Goal: Task Accomplishment & Management: Use online tool/utility

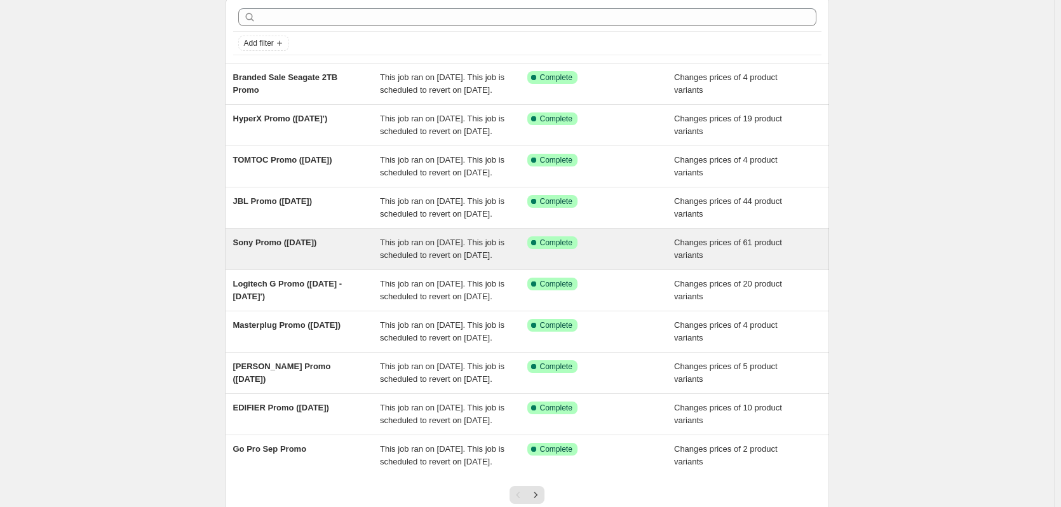
scroll to position [20, 0]
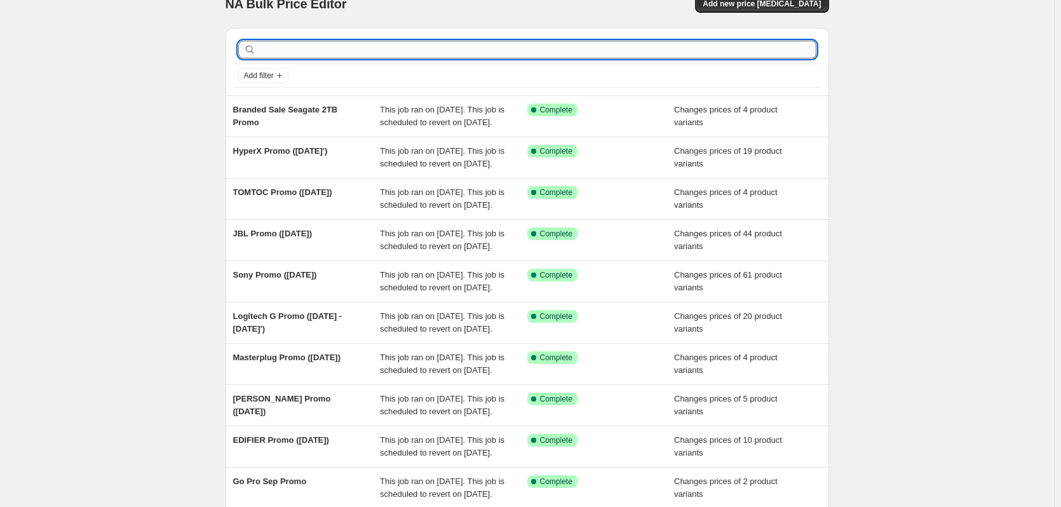
click at [387, 46] on input "text" at bounding box center [538, 50] width 558 height 18
click at [364, 55] on input "text" at bounding box center [538, 50] width 558 height 18
type input "Mix & Match"
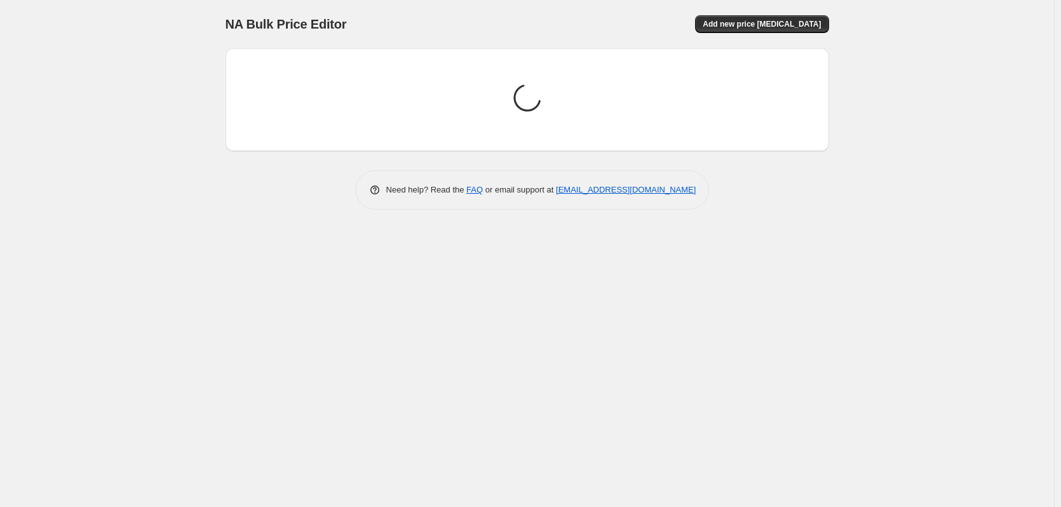
scroll to position [0, 0]
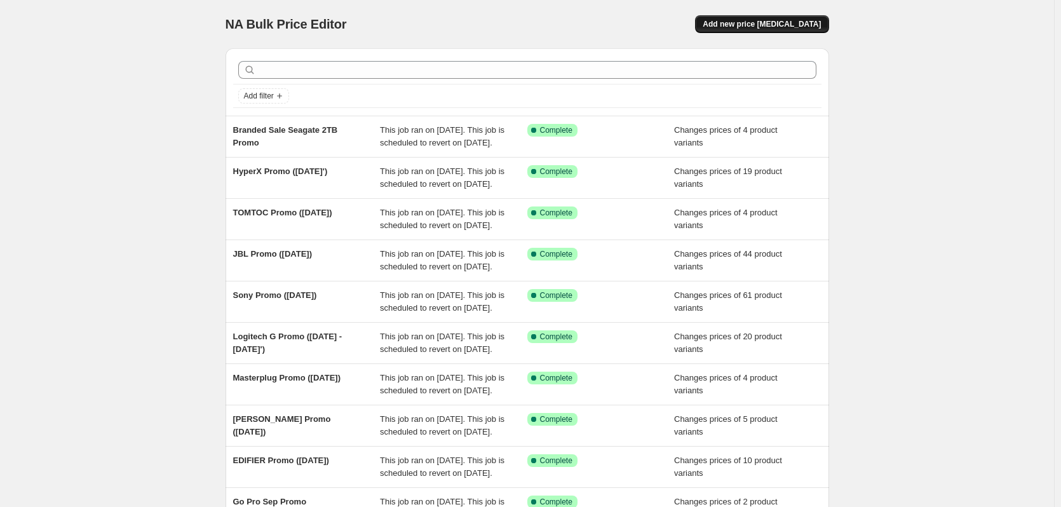
click at [783, 22] on span "Add new price [MEDICAL_DATA]" at bounding box center [762, 24] width 118 height 10
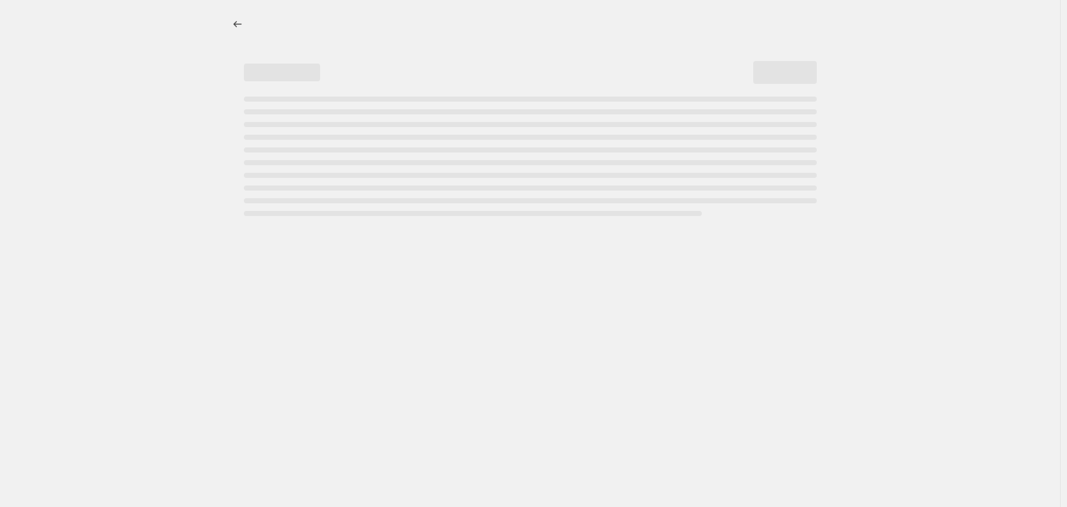
select select "percentage"
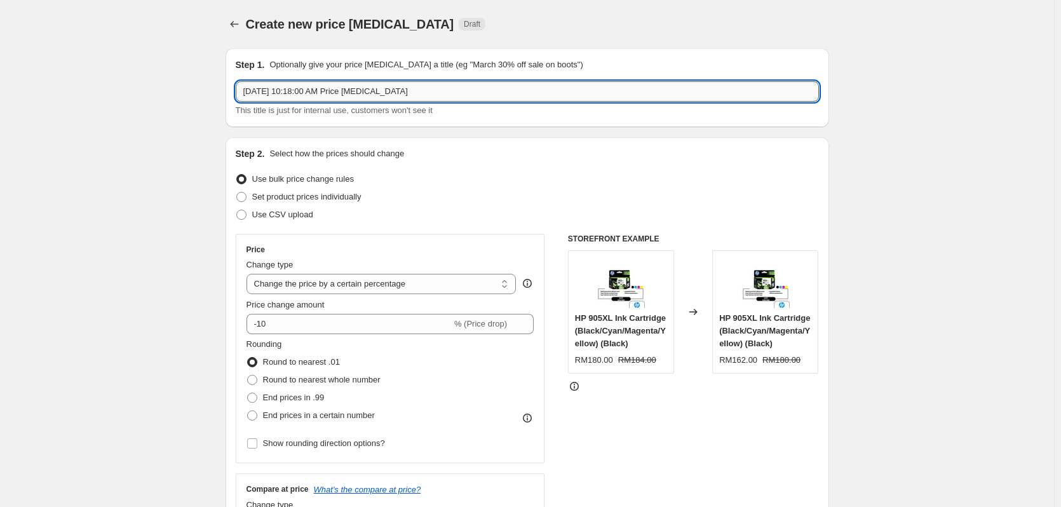
click at [350, 95] on input "Sep 24, 2025, 10:18:00 AM Price change job" at bounding box center [527, 91] width 583 height 20
click at [306, 91] on input "Sep 24, 2025, 10:18:00 AM Price change job" at bounding box center [527, 91] width 583 height 20
click at [246, 218] on span at bounding box center [241, 215] width 10 height 10
click at [237, 210] on input "Use CSV upload" at bounding box center [236, 210] width 1 height 1
radio input "true"
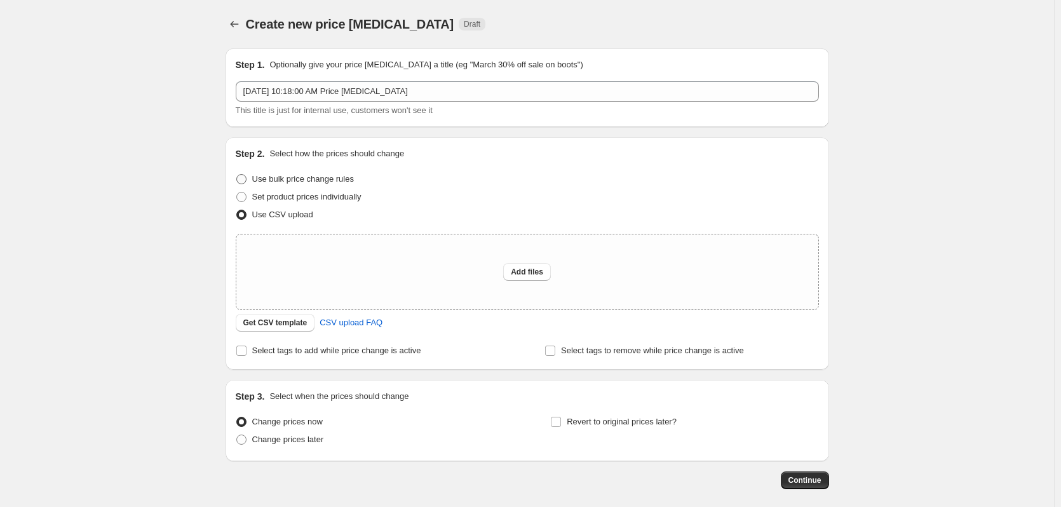
click at [246, 182] on span at bounding box center [241, 179] width 10 height 10
click at [237, 175] on input "Use bulk price change rules" at bounding box center [236, 174] width 1 height 1
radio input "true"
select select "percentage"
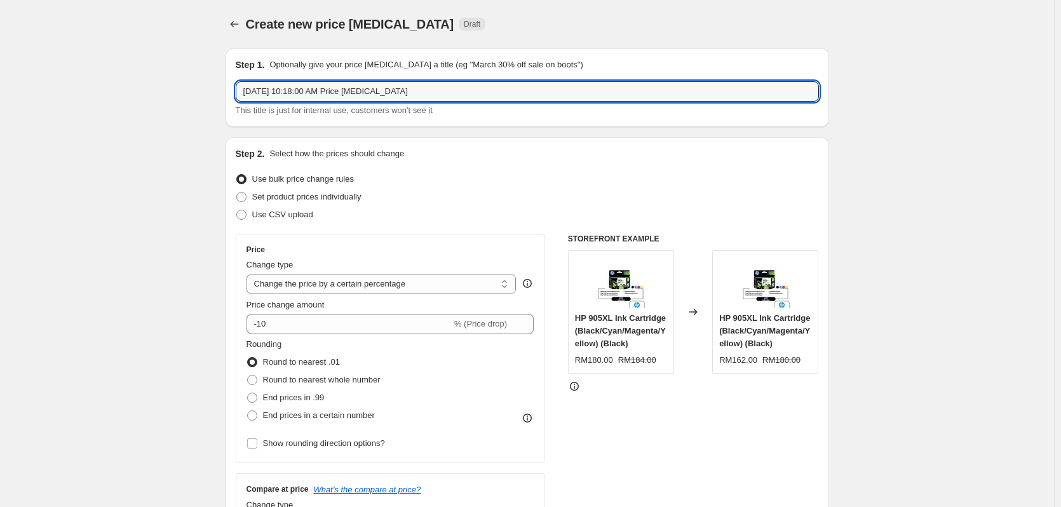
drag, startPoint x: 433, startPoint y: 92, endPoint x: 222, endPoint y: 90, distance: 211.5
click at [336, 99] on input "Mix & Match RM39" at bounding box center [527, 91] width 583 height 20
click at [405, 92] on input "Mix & Match RM39 [13-31/10]" at bounding box center [527, 91] width 583 height 20
type input "Mix & Match RM39 [13-31/10]"
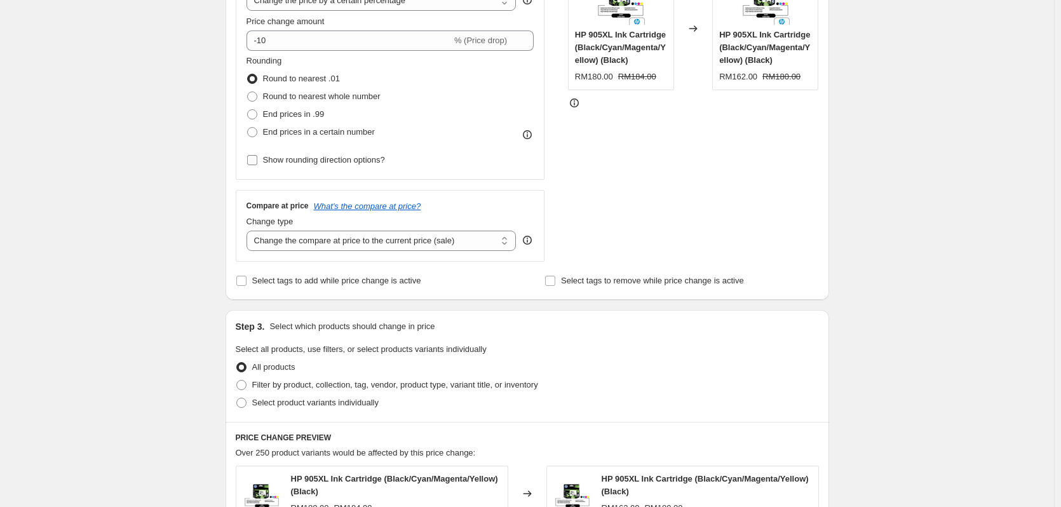
scroll to position [297, 0]
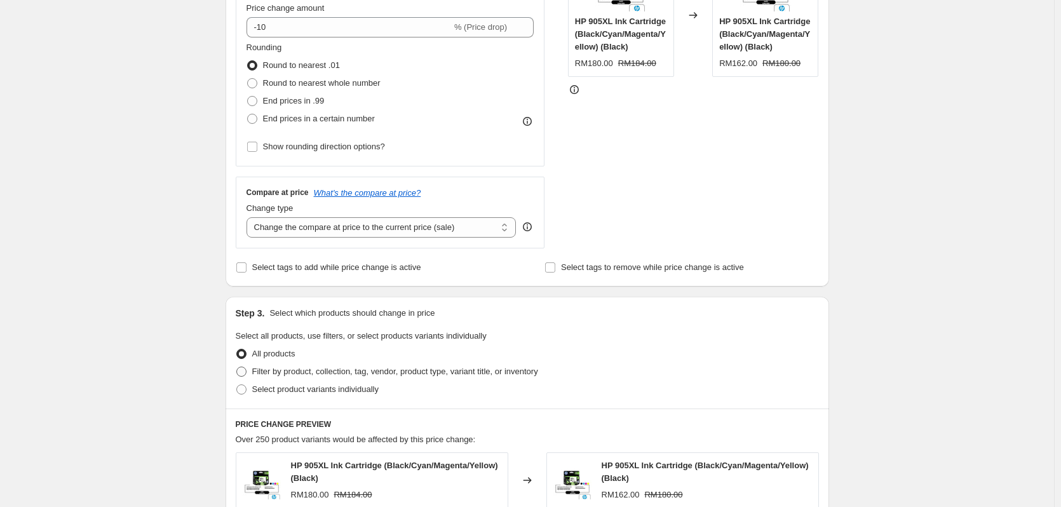
click at [365, 369] on span "Filter by product, collection, tag, vendor, product type, variant title, or inv…" at bounding box center [395, 372] width 286 height 10
click at [237, 367] on input "Filter by product, collection, tag, vendor, product type, variant title, or inv…" at bounding box center [236, 367] width 1 height 1
radio input "true"
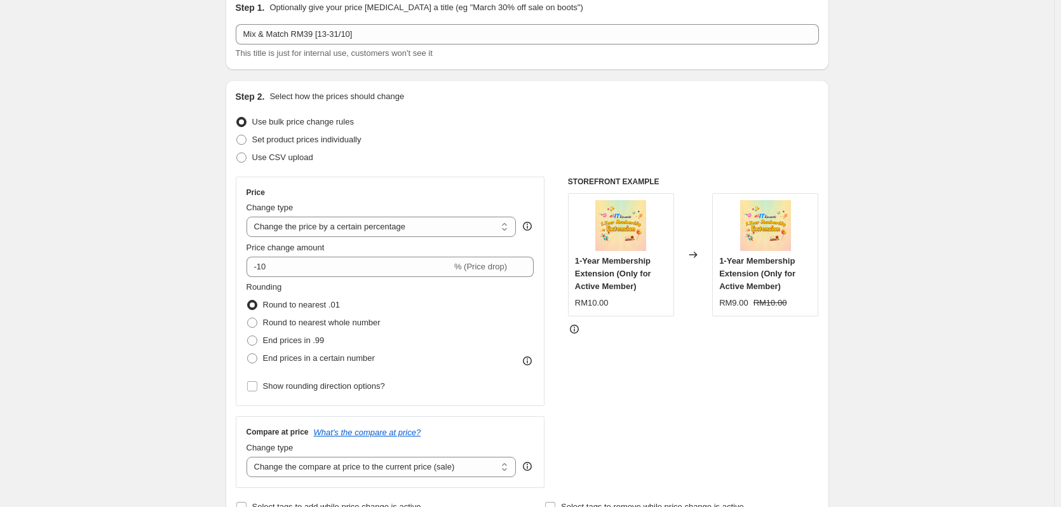
scroll to position [0, 0]
